Goal: Transaction & Acquisition: Purchase product/service

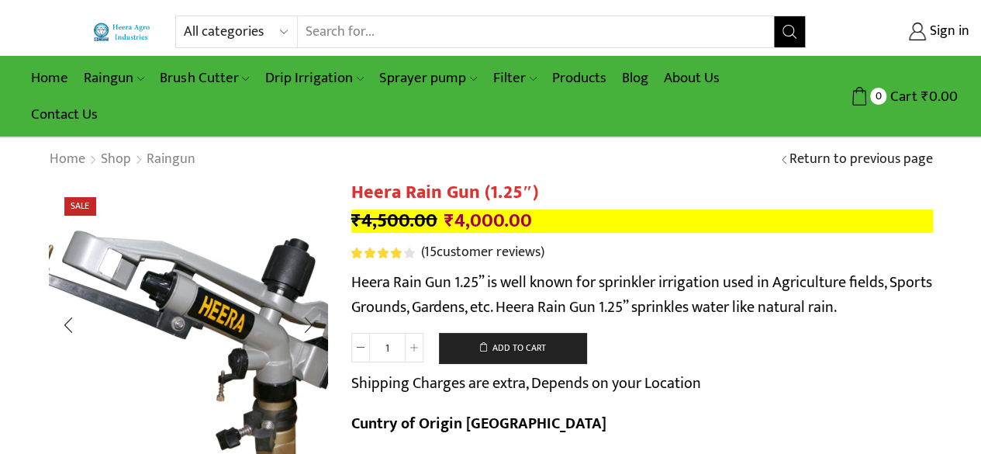
click at [178, 260] on img "1 / 4" at bounding box center [192, 345] width 388 height 388
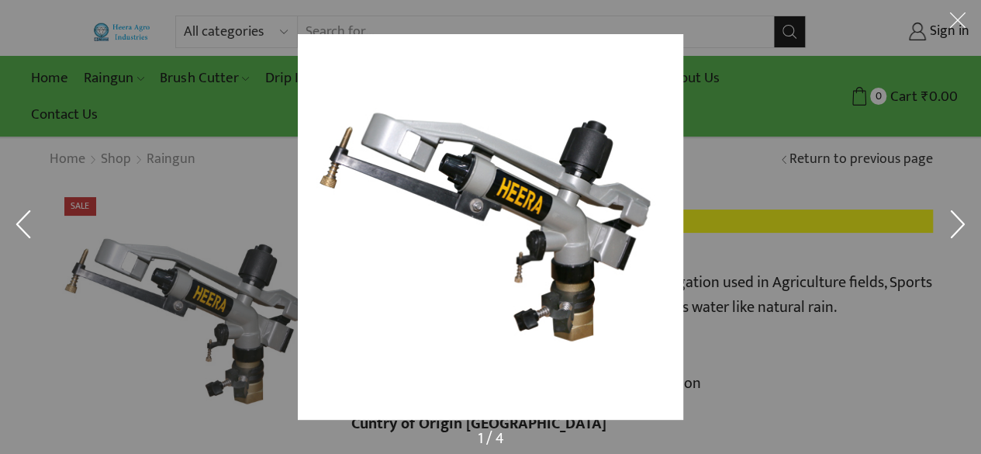
click at [173, 210] on div at bounding box center [490, 227] width 981 height 454
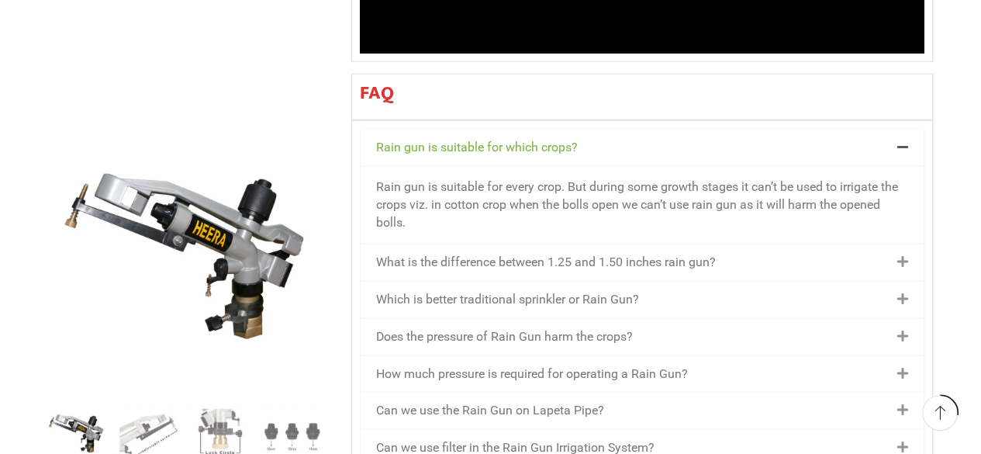
scroll to position [1365, 0]
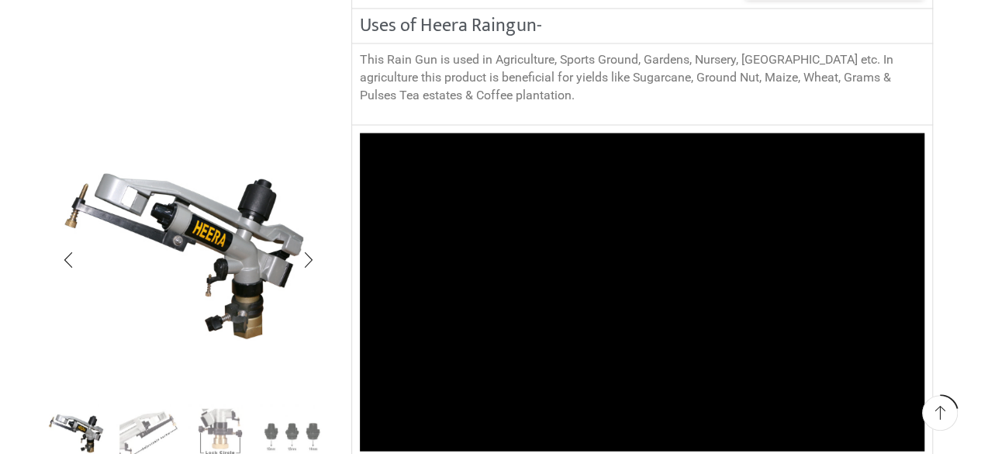
click at [157, 426] on img "2 / 4" at bounding box center [148, 433] width 64 height 64
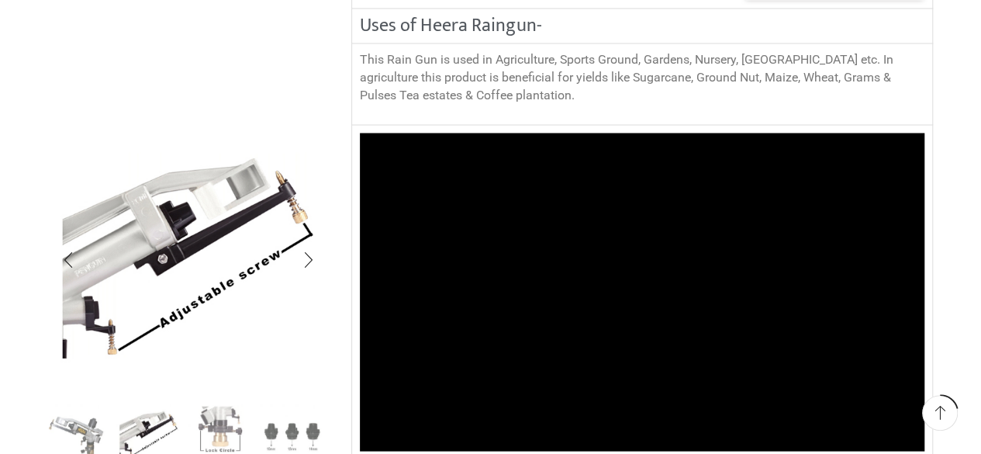
click at [214, 426] on img "3 / 4" at bounding box center [220, 433] width 64 height 64
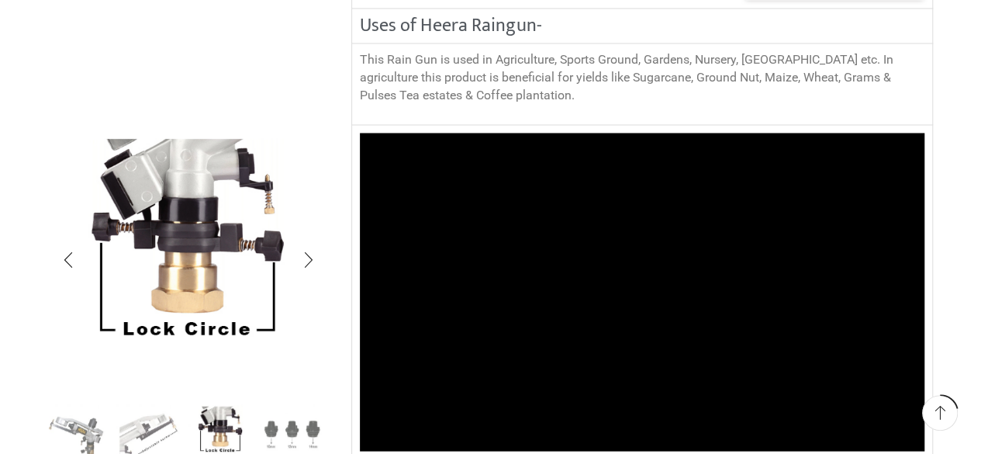
click at [292, 426] on img "4 / 4" at bounding box center [292, 433] width 64 height 64
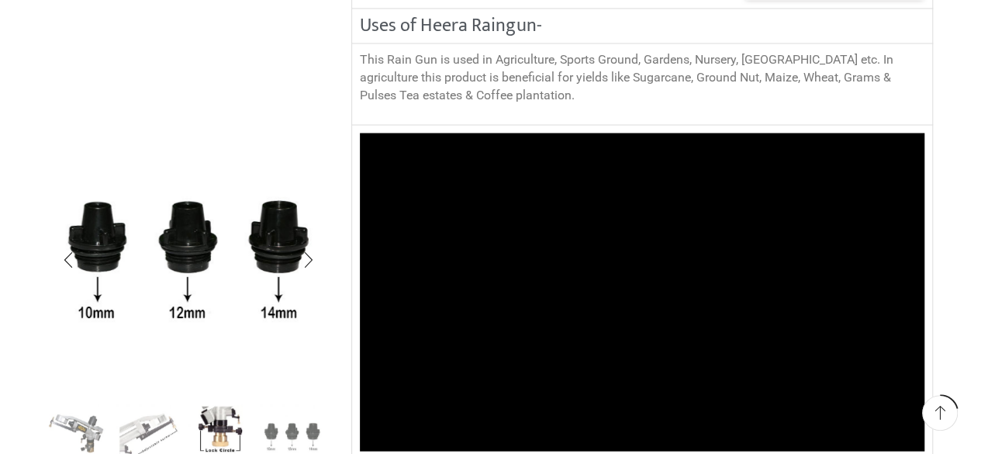
click at [82, 443] on img "1 / 4" at bounding box center [77, 433] width 64 height 64
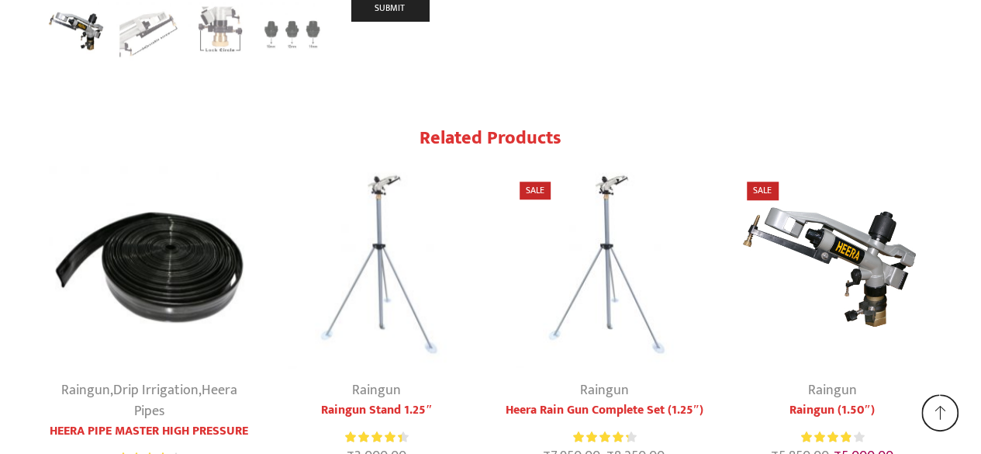
scroll to position [6442, 0]
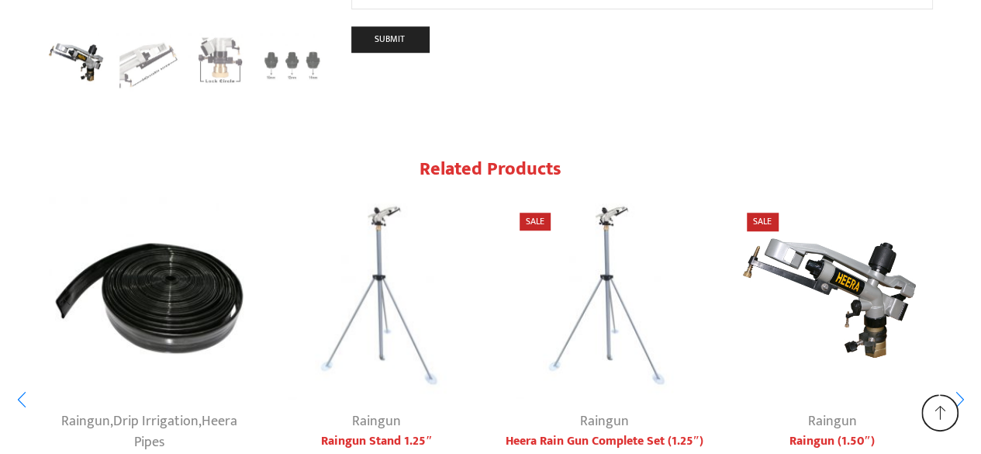
click at [162, 219] on img "1 / 7" at bounding box center [150, 298] width 202 height 202
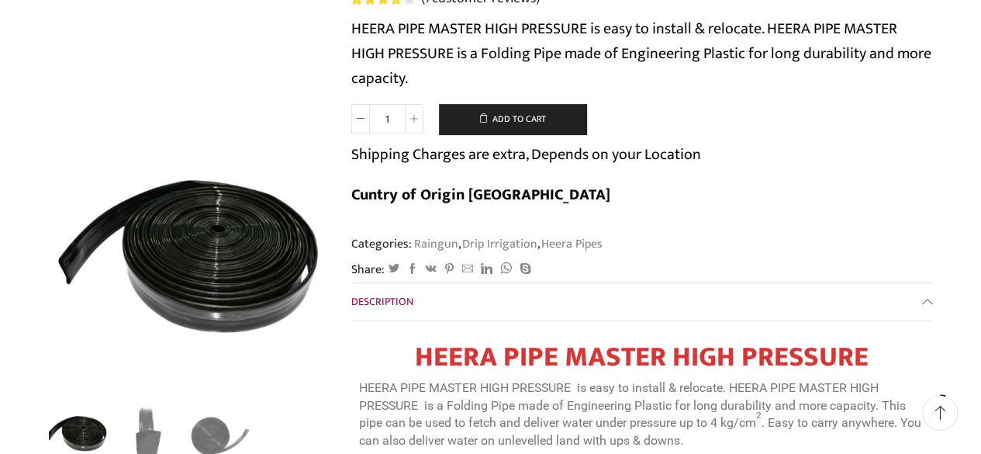
scroll to position [93, 0]
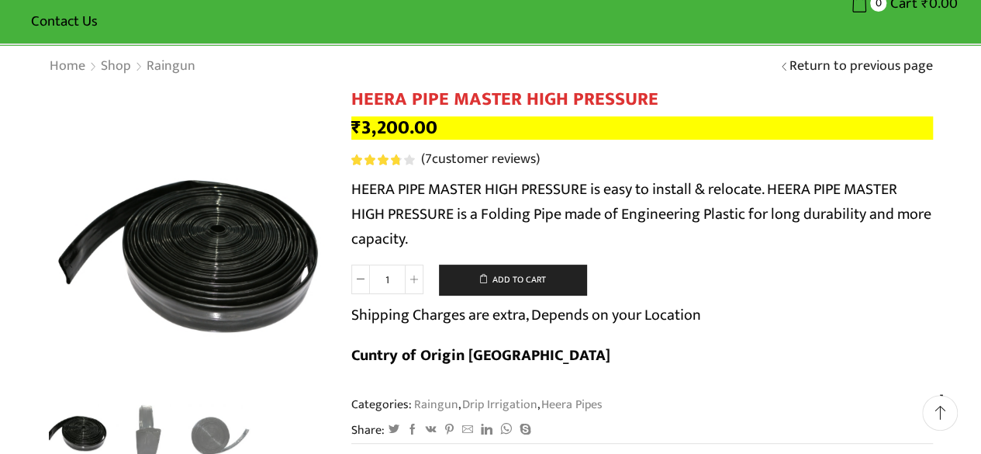
click at [147, 440] on img "2 / 3" at bounding box center [148, 433] width 64 height 64
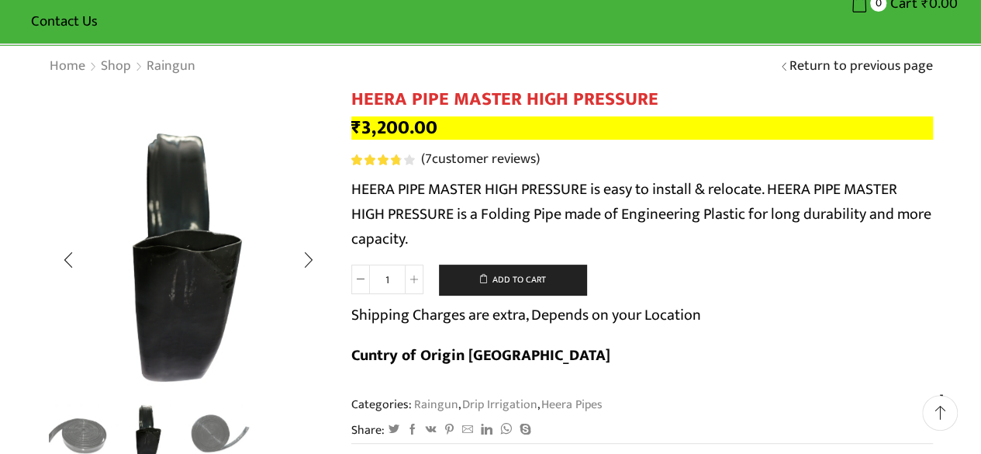
click at [208, 447] on img "3 / 3" at bounding box center [220, 433] width 64 height 64
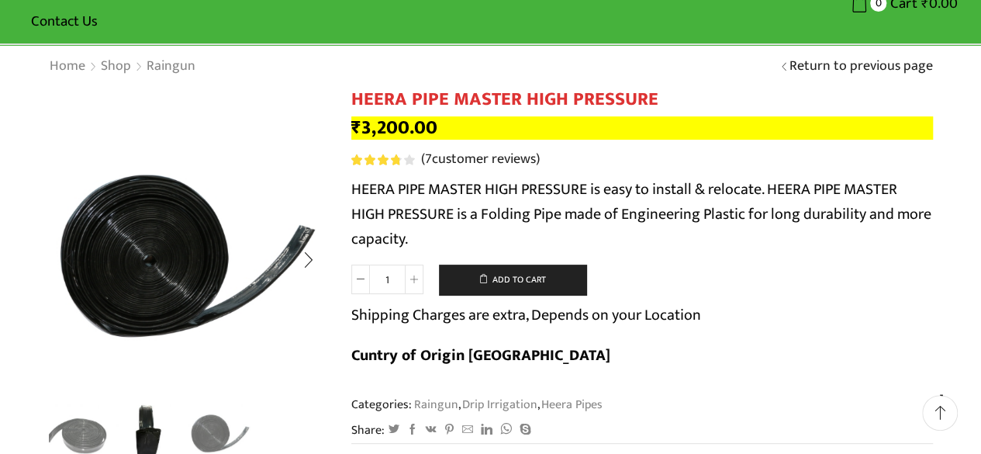
click at [208, 447] on img "3 / 3" at bounding box center [220, 433] width 64 height 64
click at [307, 255] on div "Next slide" at bounding box center [307, 259] width 39 height 39
click at [99, 423] on img "1 / 3" at bounding box center [77, 433] width 64 height 64
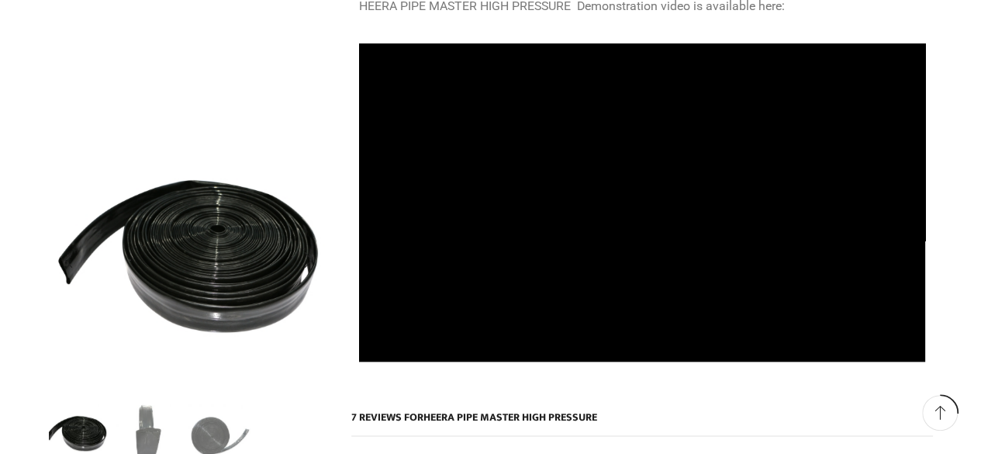
scroll to position [961, 0]
